Goal: Navigation & Orientation: Find specific page/section

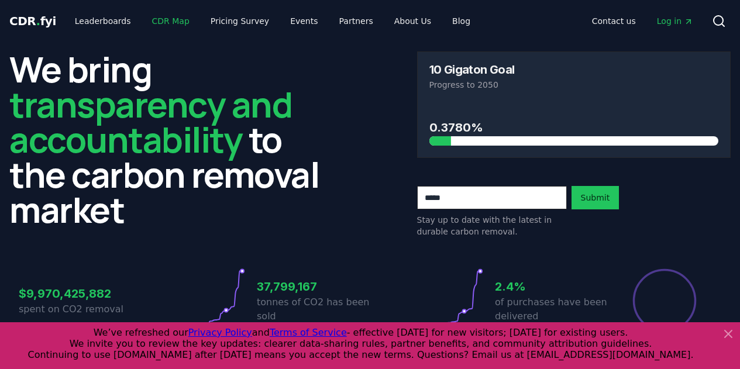
click at [150, 20] on link "CDR Map" at bounding box center [171, 21] width 56 height 21
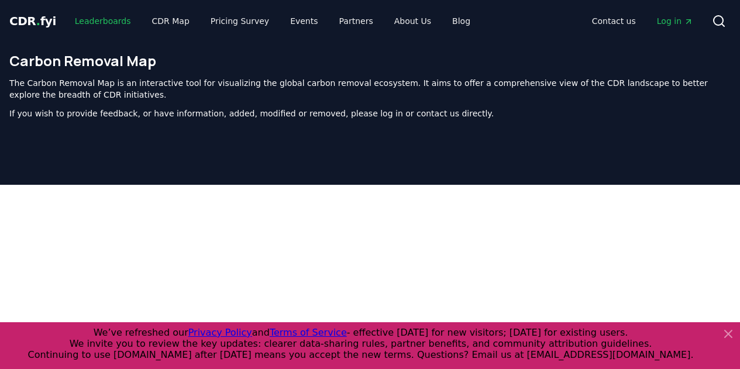
click at [86, 23] on link "Leaderboards" at bounding box center [103, 21] width 75 height 21
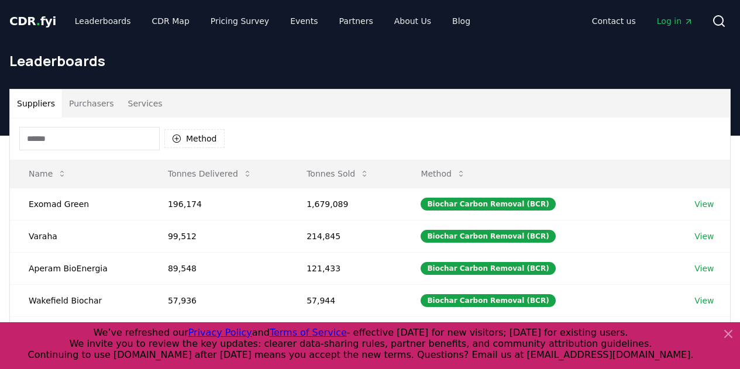
click at [36, 14] on span "CDR . fyi" at bounding box center [32, 21] width 47 height 14
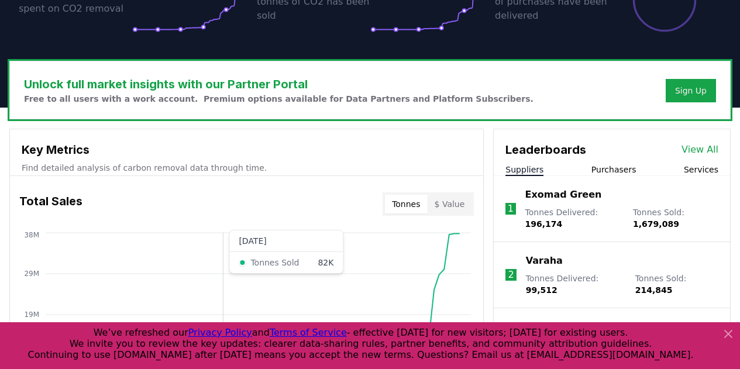
scroll to position [300, 0]
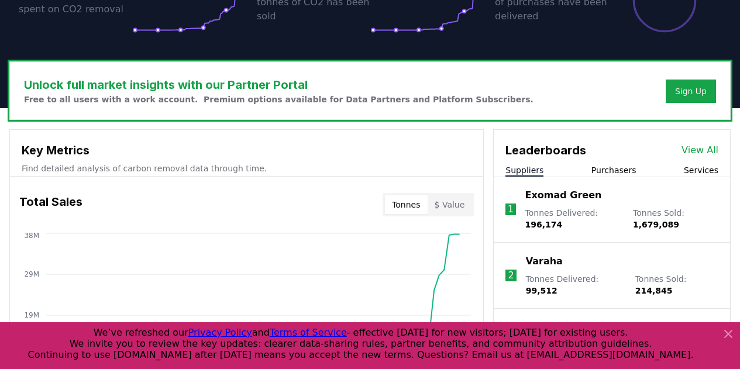
click at [697, 153] on link "View All" at bounding box center [700, 150] width 37 height 14
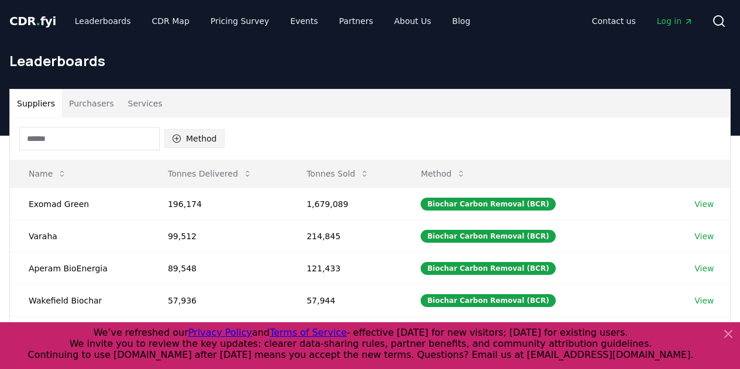
click at [201, 138] on button "Method" at bounding box center [194, 138] width 60 height 19
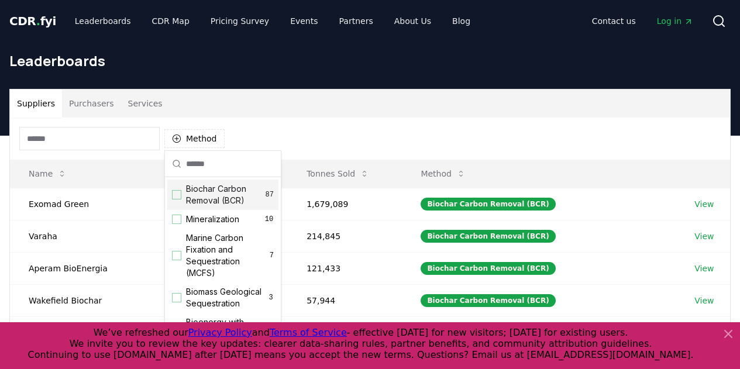
click at [178, 197] on div "Suggestions" at bounding box center [176, 194] width 9 height 9
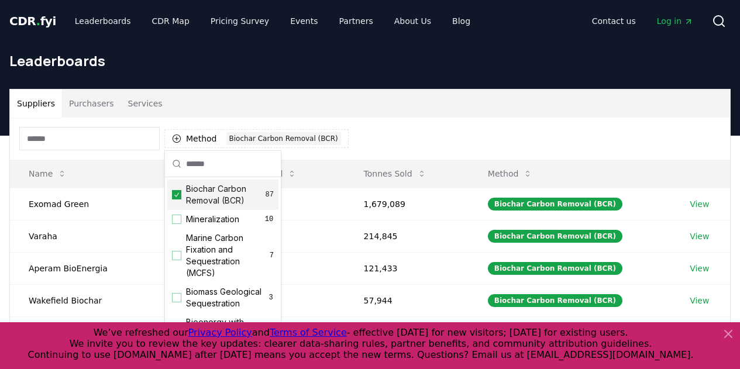
click at [421, 109] on div "Suppliers Purchasers Services" at bounding box center [370, 104] width 720 height 28
